Goal: Find specific page/section: Find specific page/section

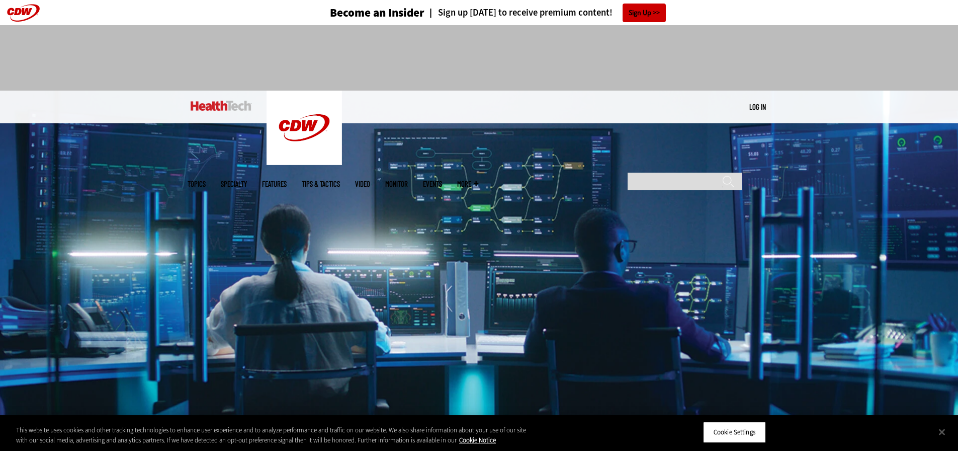
click at [231, 108] on img at bounding box center [221, 106] width 61 height 10
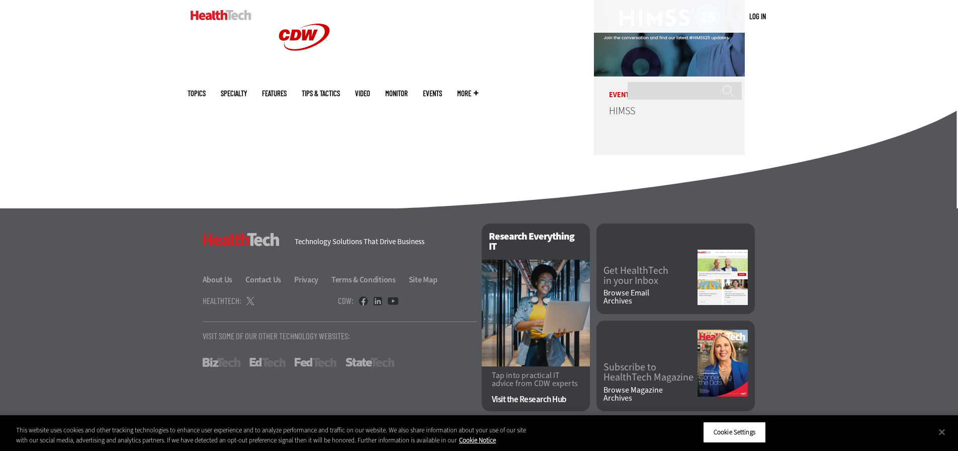
scroll to position [2580, 0]
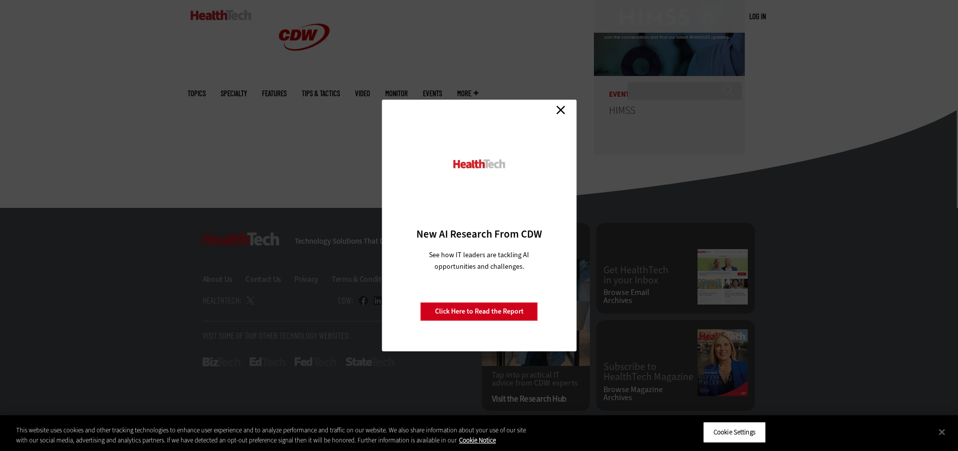
click at [562, 109] on link "Close" at bounding box center [560, 109] width 15 height 15
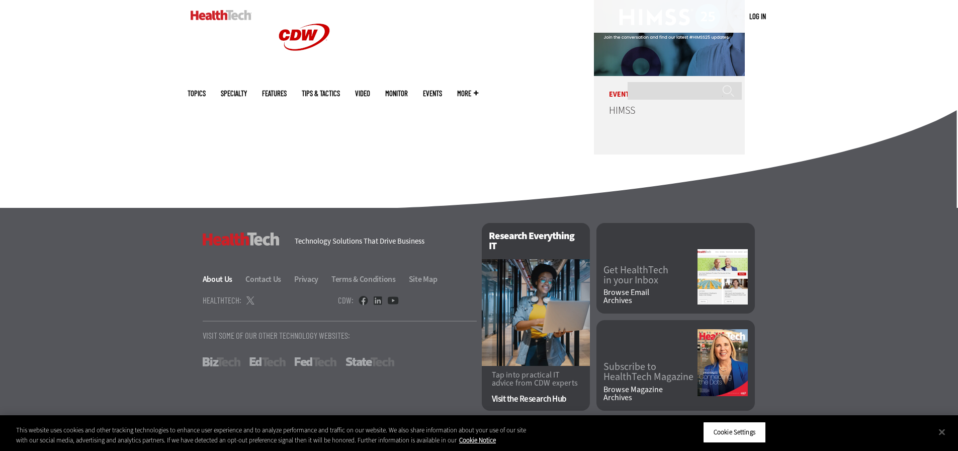
click at [229, 280] on link "About Us" at bounding box center [224, 279] width 42 height 11
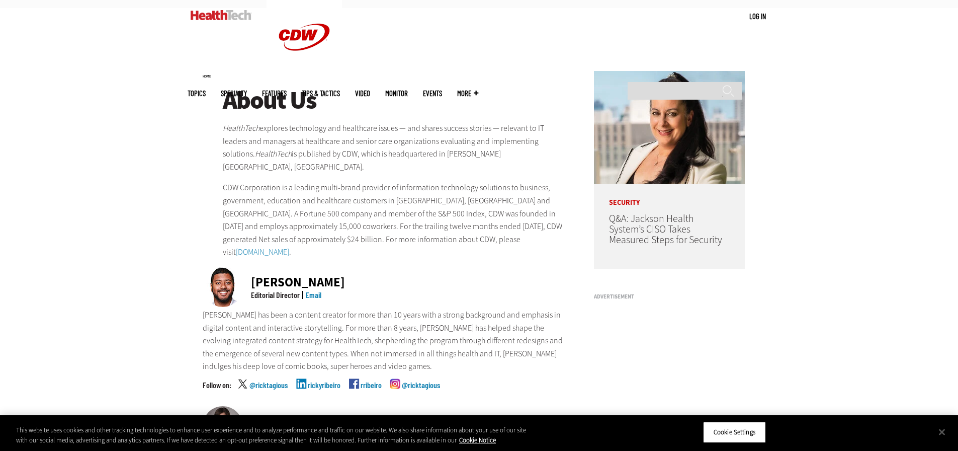
scroll to position [101, 0]
